Goal: Task Accomplishment & Management: Manage account settings

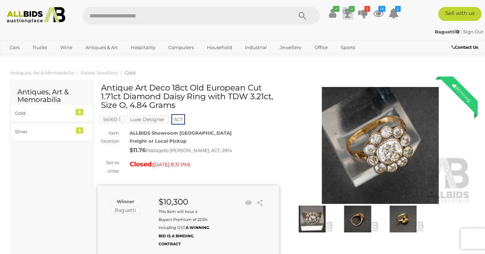
click at [349, 12] on icon at bounding box center [348, 13] width 10 height 13
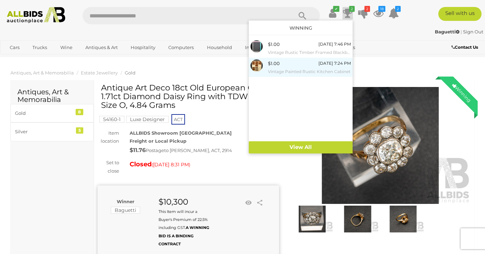
click at [292, 71] on small "Vintage Painted Rustic Kitchen Cabinet" at bounding box center [309, 72] width 83 height 8
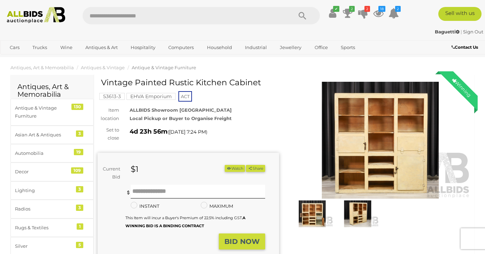
scroll to position [10, 0]
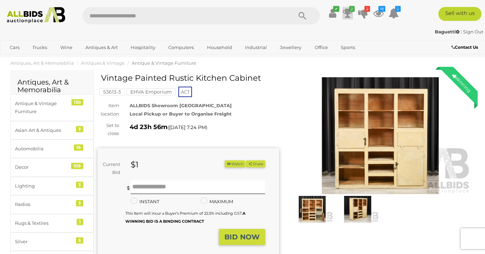
click at [350, 11] on icon "2" at bounding box center [352, 9] width 6 height 6
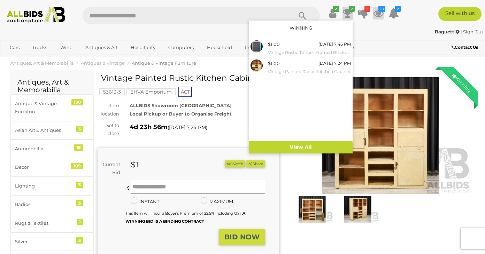
click at [377, 13] on icon at bounding box center [378, 13] width 10 height 13
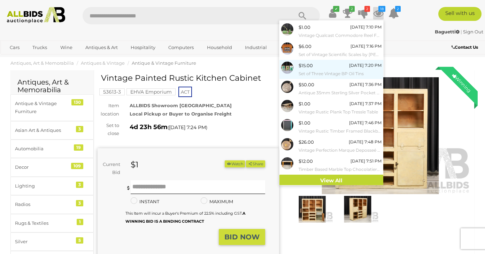
scroll to position [57, 0]
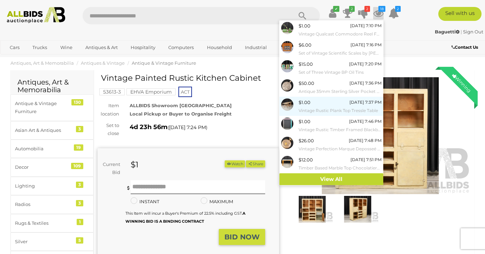
click at [320, 109] on small "Vintage Rustic Plank Top Tressle Table" at bounding box center [339, 111] width 83 height 8
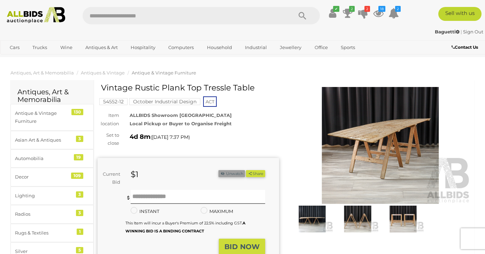
click at [227, 173] on button "Unwatch" at bounding box center [231, 173] width 26 height 7
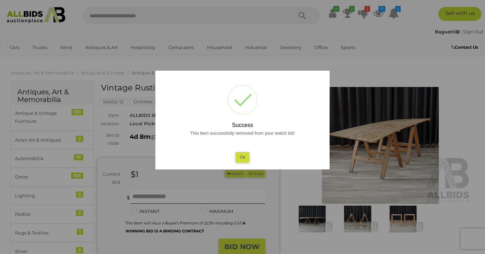
click at [377, 14] on div at bounding box center [242, 127] width 485 height 254
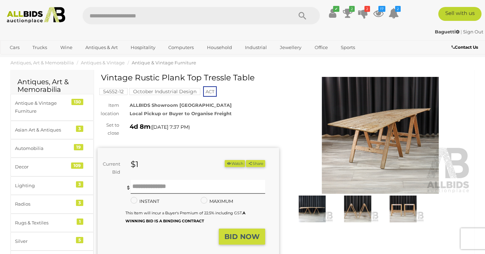
scroll to position [10, 0]
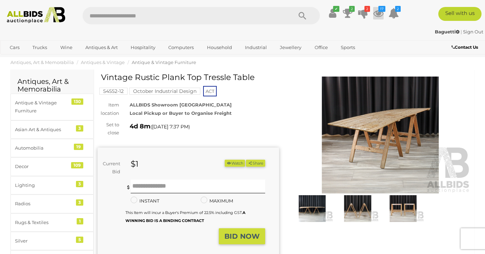
click at [375, 15] on icon at bounding box center [378, 13] width 10 height 13
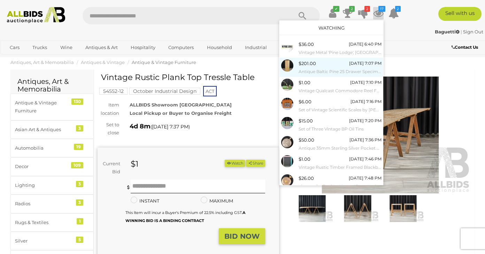
scroll to position [0, 0]
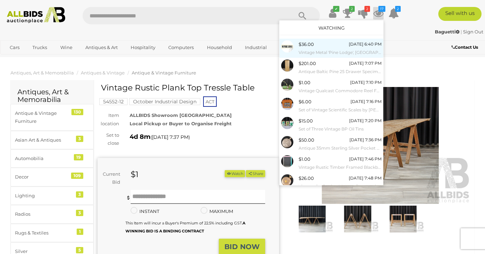
click at [328, 52] on small "Vintage Metal 'Pine Lodge', Formerly Barton House, Sign" at bounding box center [339, 53] width 83 height 8
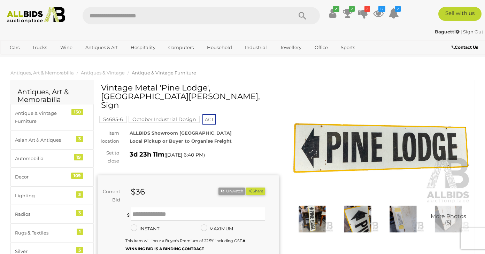
click at [224, 188] on ul "Unwatch Share" at bounding box center [241, 193] width 47 height 10
click at [226, 188] on button "Unwatch" at bounding box center [231, 191] width 26 height 7
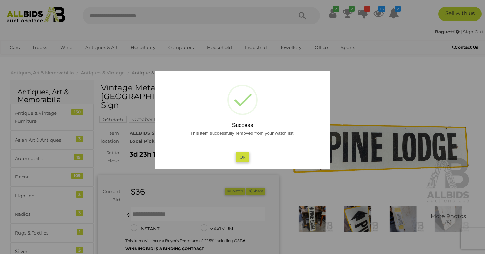
click at [246, 150] on div "This item successfully removed from your watch list! Ok" at bounding box center [242, 145] width 160 height 33
click at [246, 155] on button "Ok" at bounding box center [242, 157] width 14 height 10
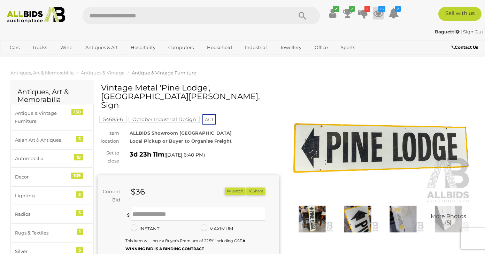
click at [382, 15] on icon at bounding box center [378, 13] width 10 height 13
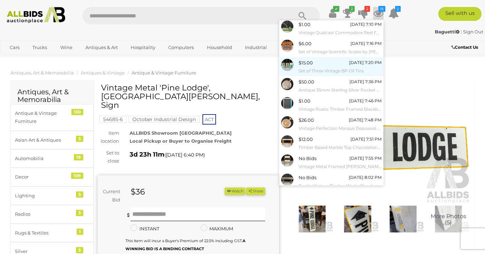
scroll to position [57, 0]
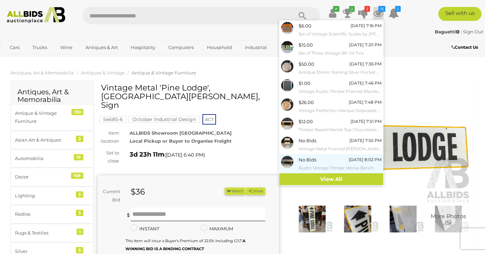
click at [327, 166] on small "Rustic Vintage Timber Works Bench" at bounding box center [339, 168] width 83 height 8
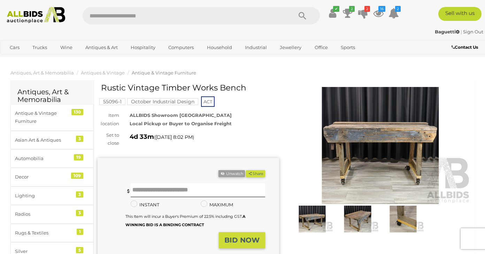
click at [350, 216] on img at bounding box center [357, 219] width 42 height 27
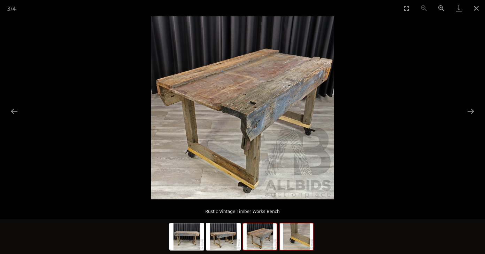
click at [296, 234] on img at bounding box center [296, 236] width 33 height 26
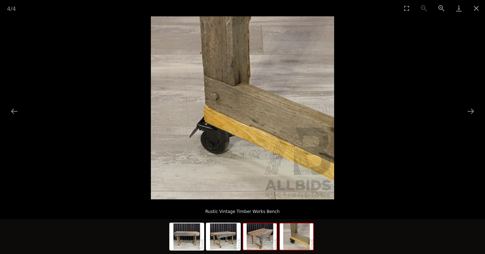
click at [269, 241] on img at bounding box center [259, 236] width 33 height 26
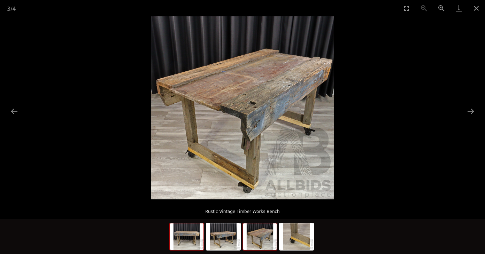
click at [184, 243] on img at bounding box center [186, 236] width 33 height 26
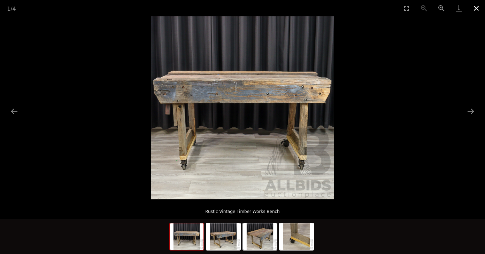
click at [474, 10] on button "Close gallery" at bounding box center [475, 8] width 17 height 16
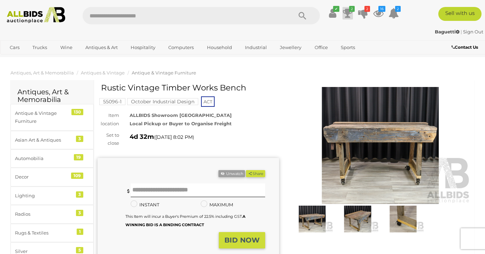
click at [347, 13] on icon at bounding box center [348, 13] width 10 height 13
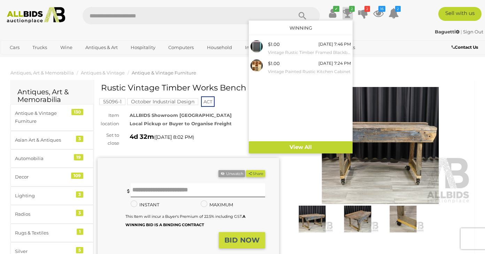
click at [384, 16] on ul "✔ Your account is up to date Transaction History Current Bids" at bounding box center [363, 13] width 77 height 13
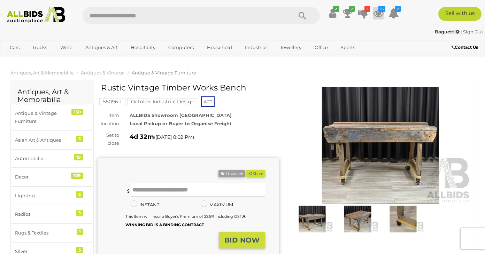
click at [380, 14] on icon at bounding box center [378, 13] width 10 height 13
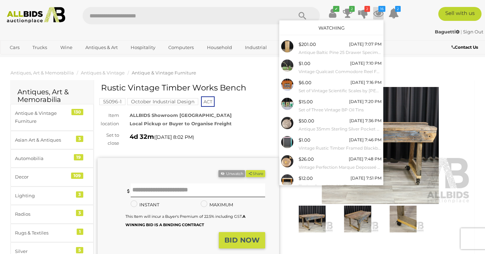
click at [380, 15] on icon at bounding box center [378, 13] width 10 height 13
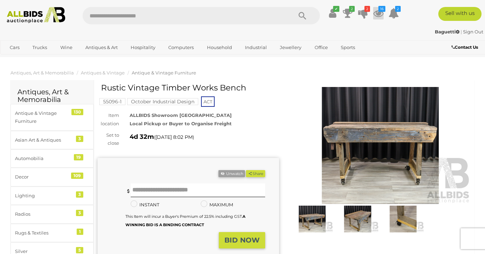
click at [380, 15] on icon at bounding box center [378, 13] width 10 height 13
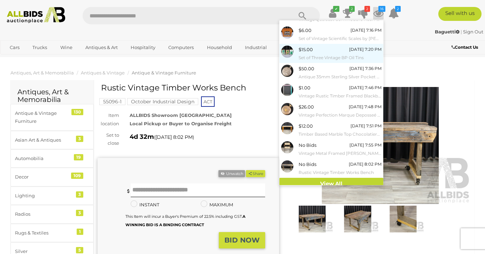
scroll to position [57, 0]
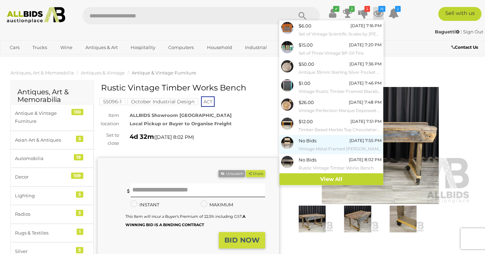
click at [331, 146] on small "Vintage Metal Framed [PERSON_NAME] with Teak Arms" at bounding box center [339, 149] width 83 height 8
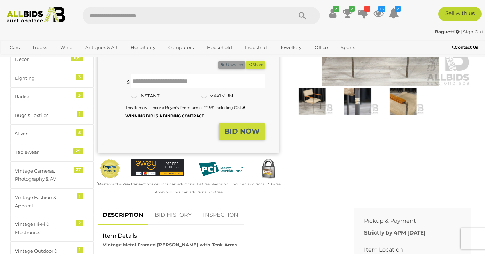
scroll to position [145, 0]
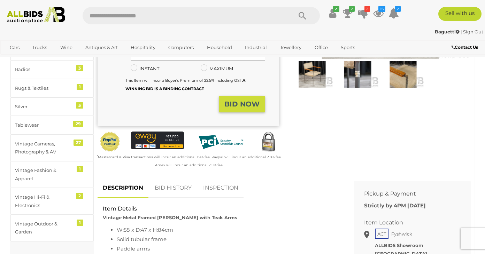
click at [173, 190] on link "BID HISTORY" at bounding box center [172, 188] width 47 height 21
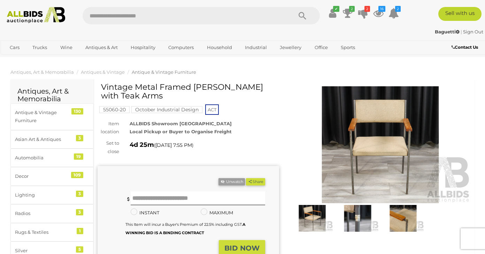
scroll to position [0, 0]
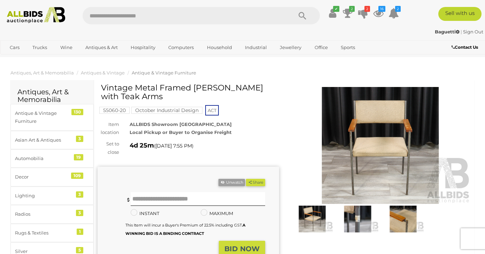
click at [315, 222] on img at bounding box center [312, 219] width 42 height 27
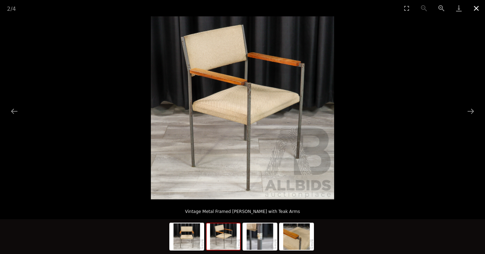
click at [476, 7] on button "Close gallery" at bounding box center [475, 8] width 17 height 16
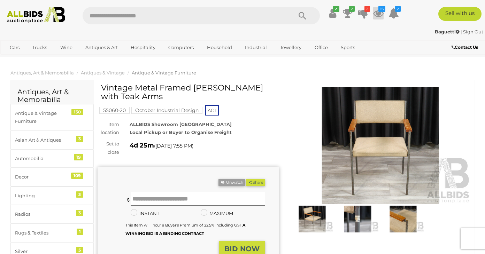
click at [379, 13] on icon at bounding box center [378, 13] width 10 height 13
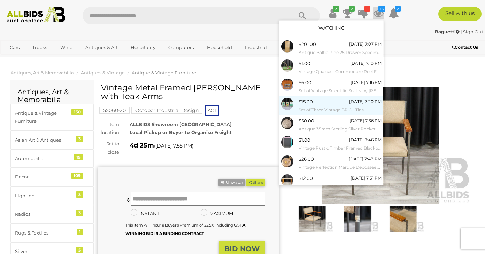
scroll to position [57, 0]
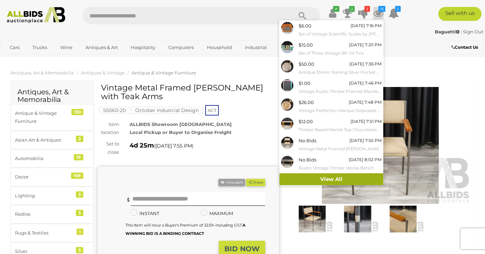
click at [329, 180] on link "View All" at bounding box center [331, 179] width 104 height 12
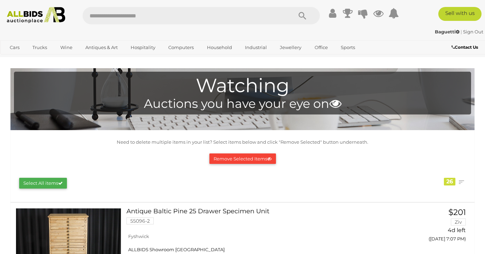
scroll to position [1102, 0]
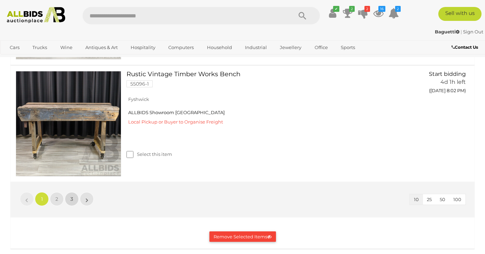
click at [71, 199] on span "3" at bounding box center [71, 199] width 3 height 6
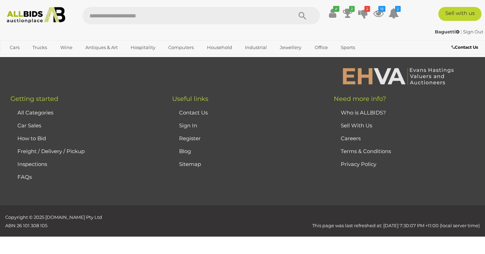
scroll to position [342, 0]
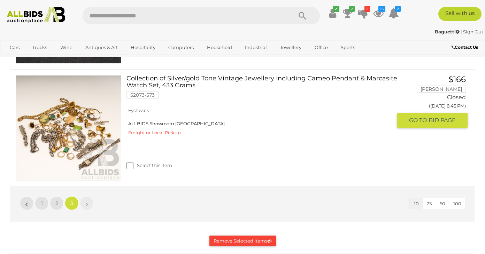
scroll to position [723, 0]
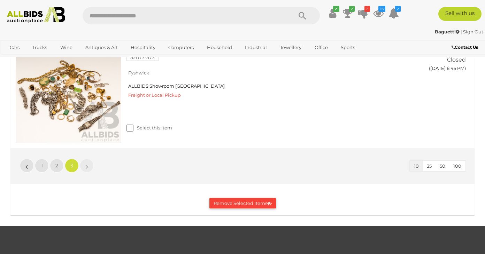
click at [221, 199] on button "Remove Selected Items" at bounding box center [242, 203] width 66 height 11
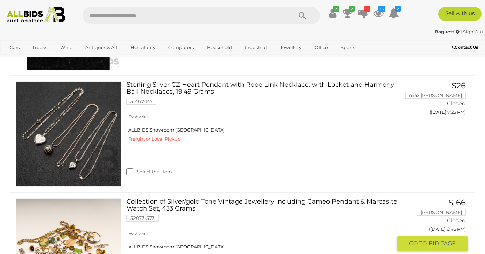
scroll to position [389, 0]
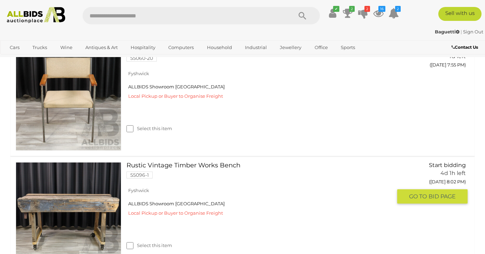
scroll to position [1235, 0]
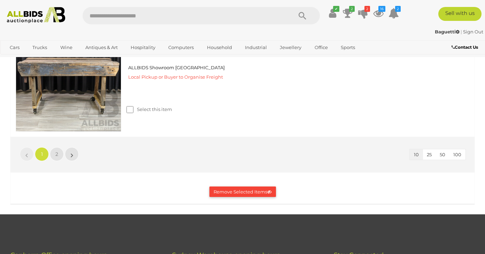
click at [209, 188] on button "Remove Selected Items" at bounding box center [242, 192] width 66 height 11
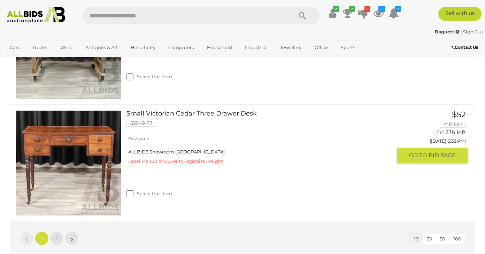
scroll to position [1249, 0]
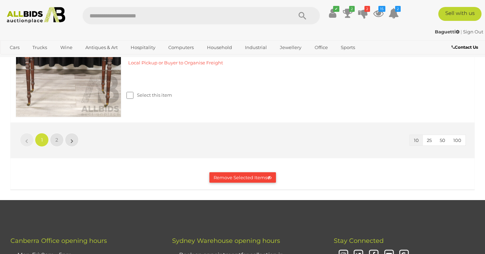
click at [229, 179] on button "Remove Selected Items" at bounding box center [242, 177] width 66 height 11
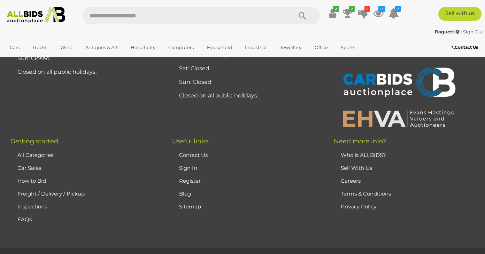
scroll to position [1417, 0]
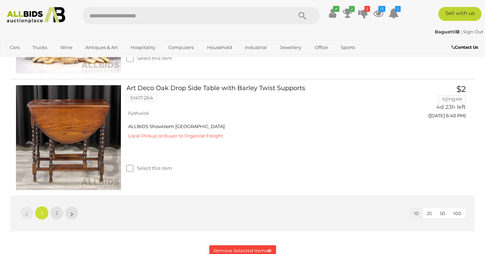
scroll to position [1183, 0]
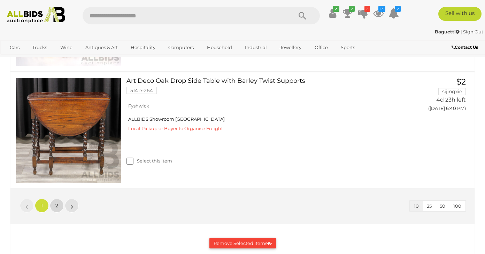
click at [57, 205] on span "2" at bounding box center [56, 206] width 3 height 6
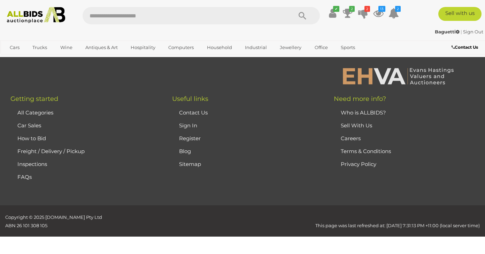
scroll to position [342, 0]
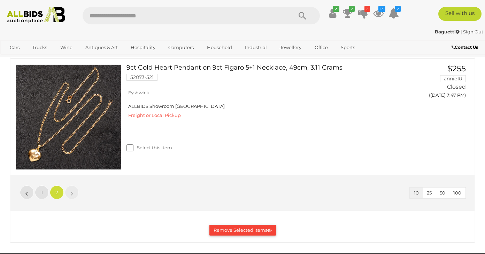
scroll to position [836, 0]
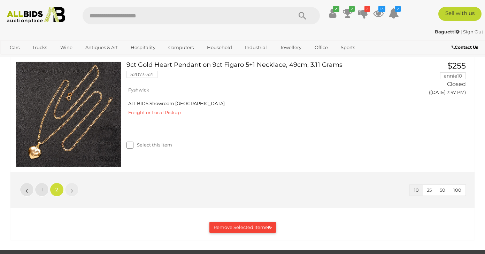
click at [235, 233] on button "Remove Selected Items" at bounding box center [242, 227] width 66 height 11
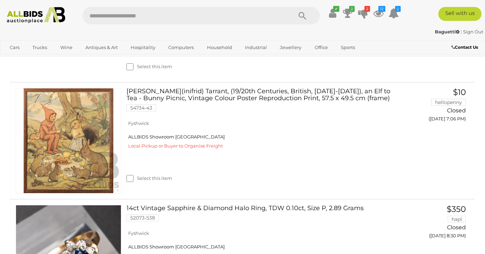
scroll to position [0, 0]
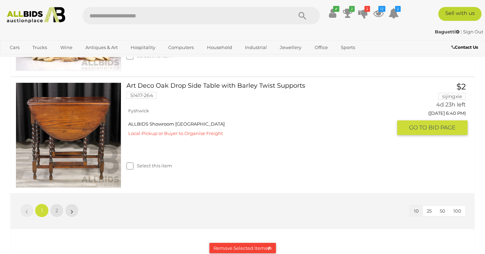
scroll to position [1197, 0]
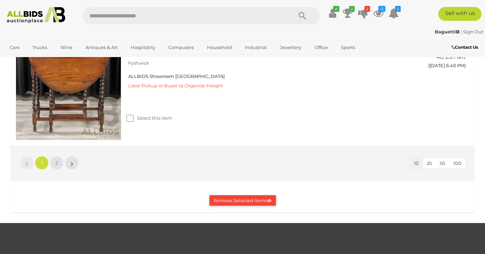
click at [243, 200] on button "Remove Selected Items" at bounding box center [242, 200] width 66 height 11
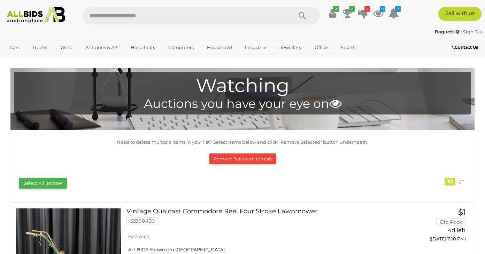
scroll to position [0, 0]
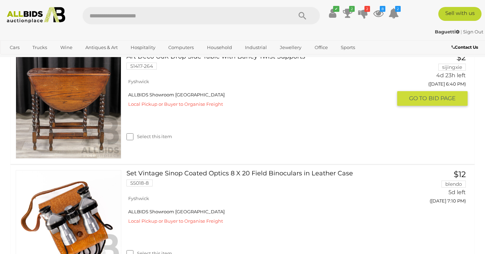
scroll to position [1044, 0]
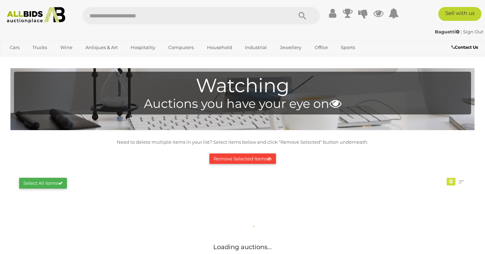
scroll to position [342, 0]
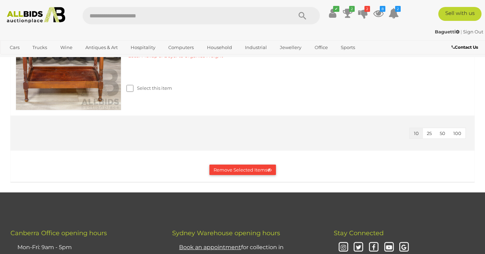
click at [236, 170] on button "Remove Selected Items" at bounding box center [242, 170] width 66 height 11
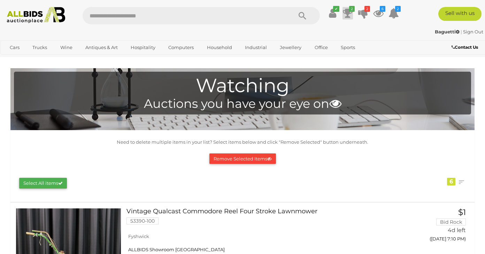
click at [351, 13] on icon at bounding box center [348, 13] width 10 height 13
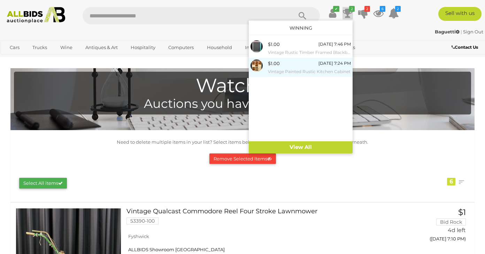
click at [303, 72] on small "Vintage Painted Rustic Kitchen Cabinet" at bounding box center [309, 72] width 83 height 8
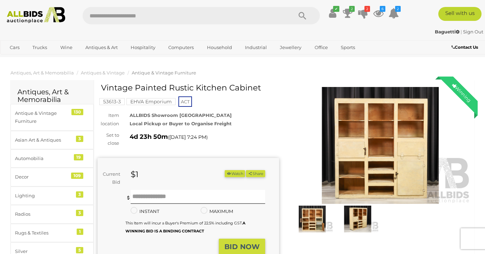
click at [232, 173] on button "Watch" at bounding box center [235, 173] width 20 height 7
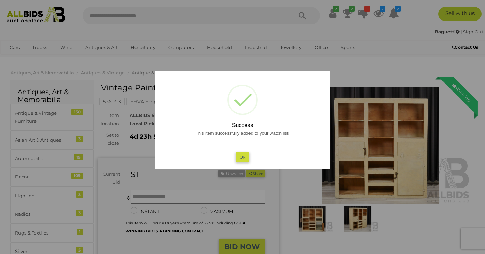
click at [244, 154] on button "Ok" at bounding box center [242, 157] width 14 height 10
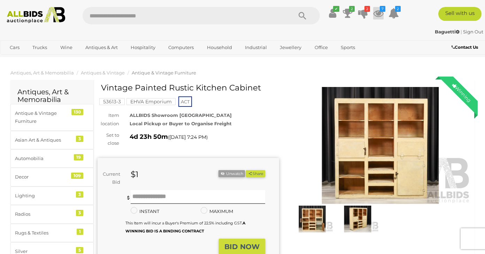
click at [378, 11] on icon at bounding box center [378, 13] width 10 height 13
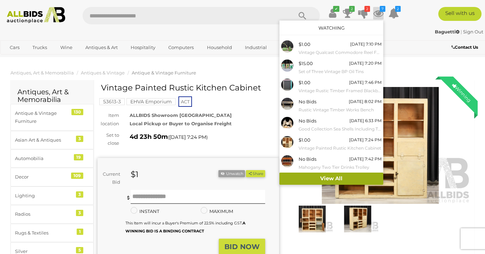
click at [327, 177] on link "View All" at bounding box center [331, 179] width 104 height 12
